Goal: Navigation & Orientation: Find specific page/section

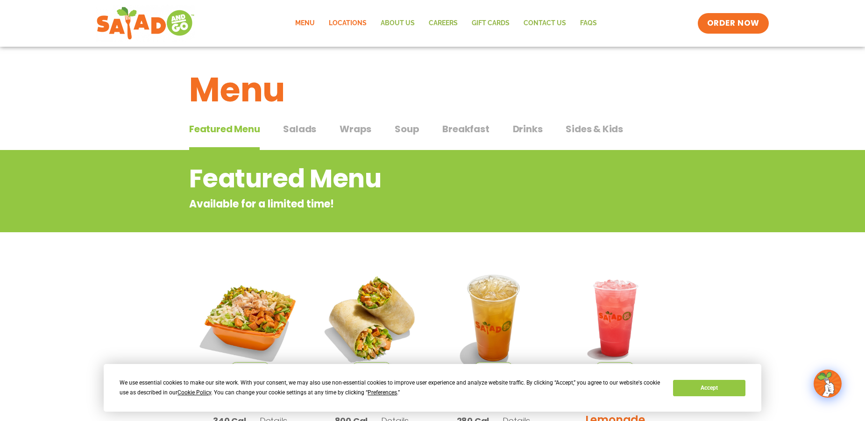
click at [349, 23] on link "Locations" at bounding box center [348, 23] width 52 height 21
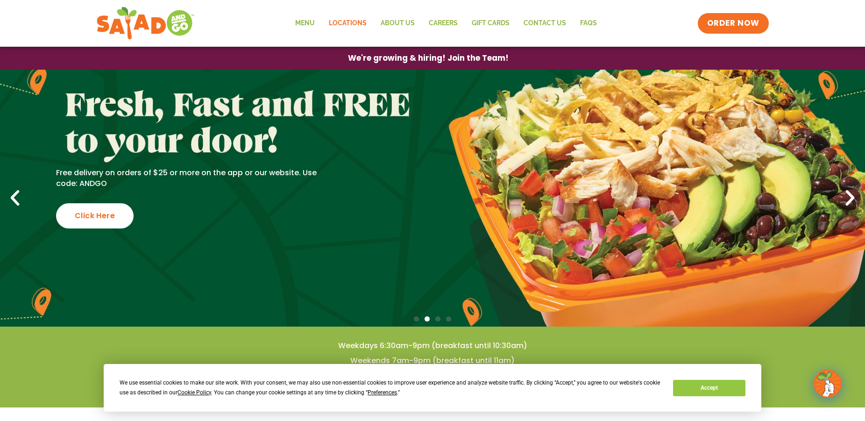
click at [347, 23] on link "Locations" at bounding box center [348, 23] width 52 height 21
